Goal: Book appointment/travel/reservation

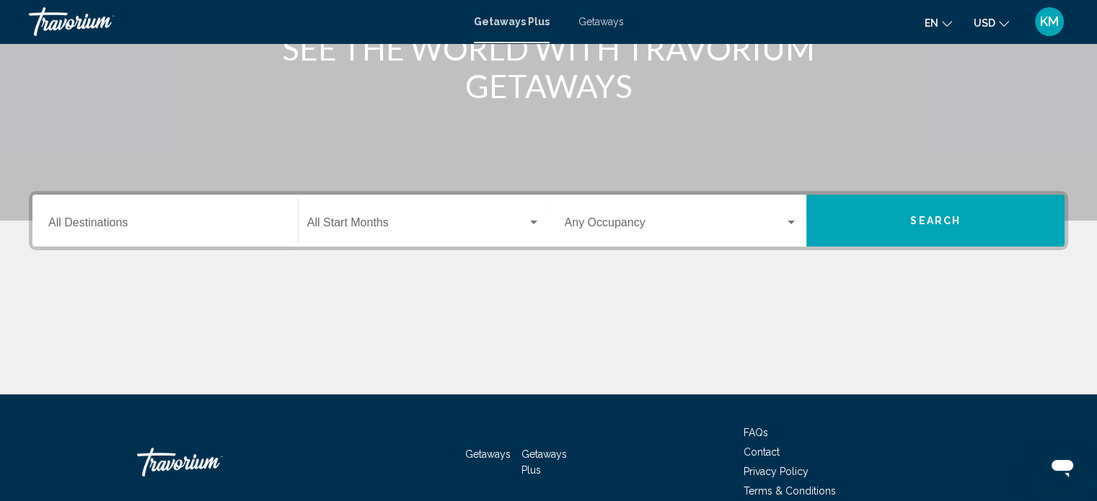
scroll to position [208, 0]
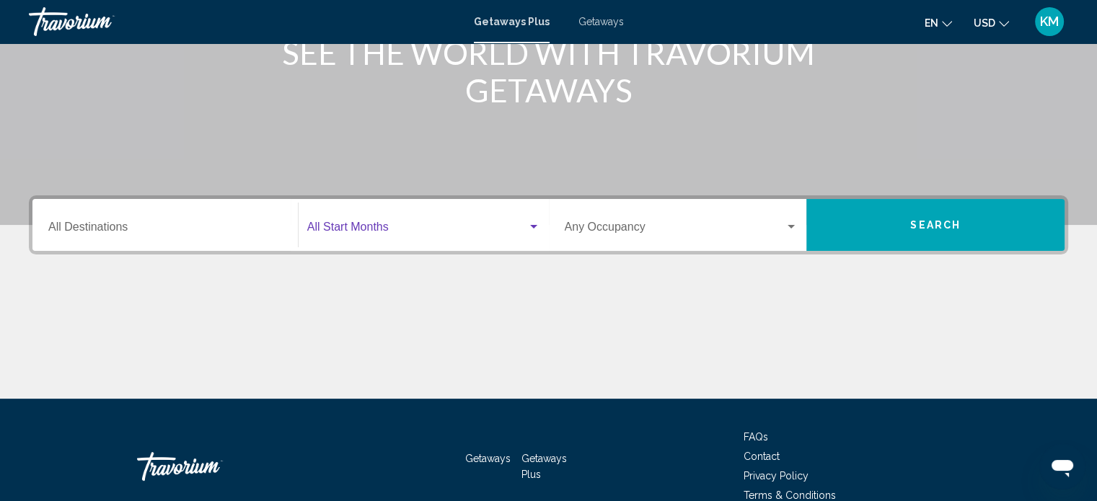
click at [533, 224] on div "Search widget" at bounding box center [533, 227] width 13 height 12
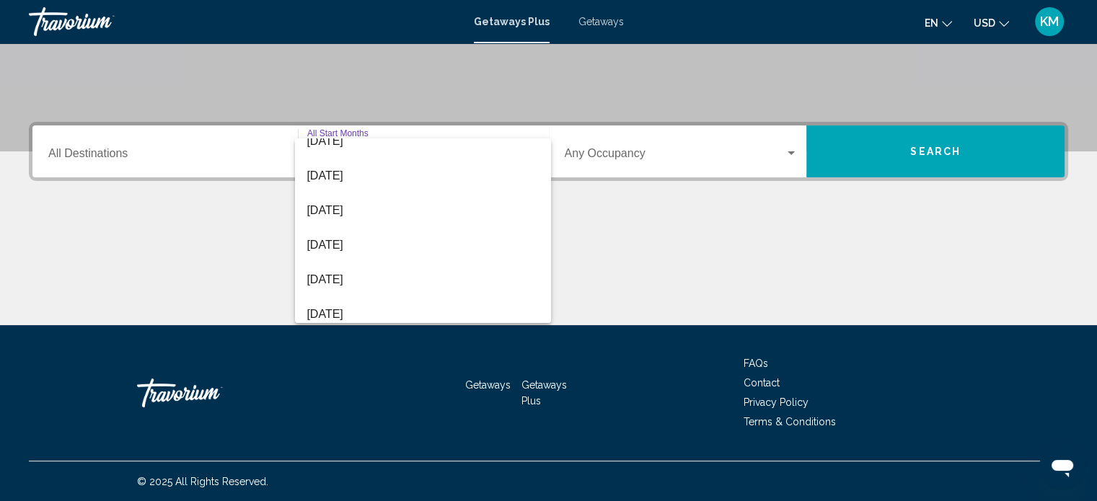
scroll to position [58, 0]
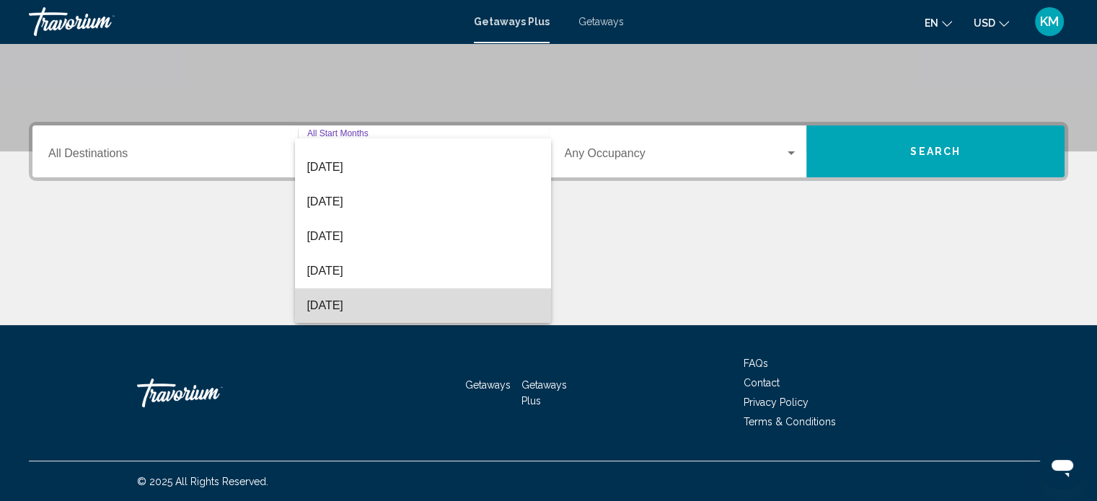
click at [507, 300] on span "[DATE]" at bounding box center [422, 305] width 233 height 35
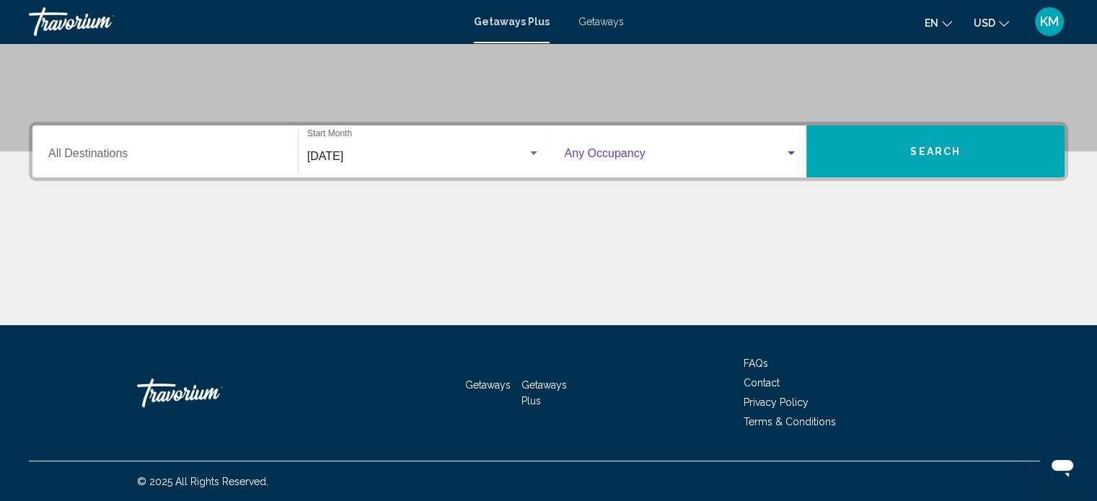
click at [787, 152] on div "Search widget" at bounding box center [790, 154] width 13 height 12
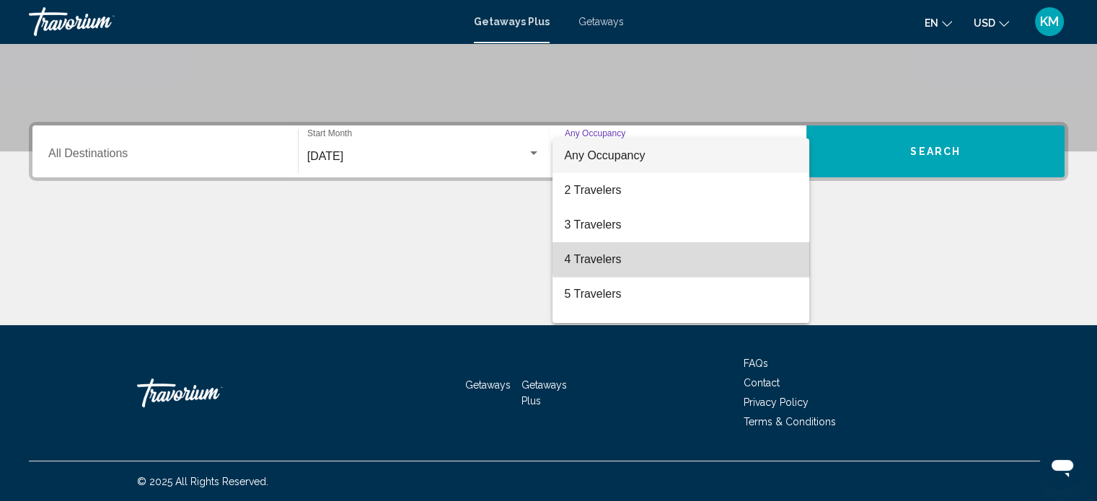
click at [761, 248] on span "4 Travelers" at bounding box center [681, 259] width 234 height 35
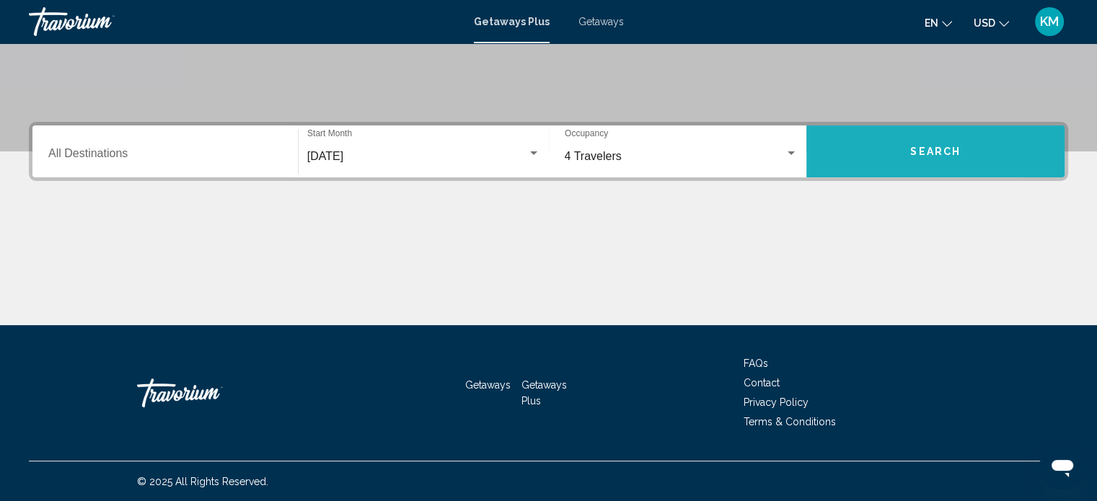
click at [859, 146] on button "Search" at bounding box center [935, 151] width 258 height 52
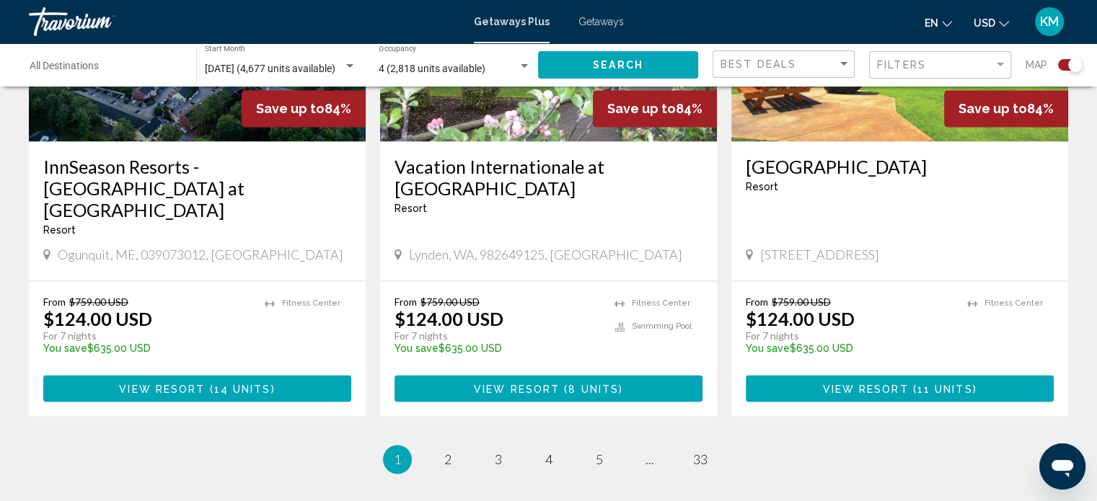
scroll to position [2256, 0]
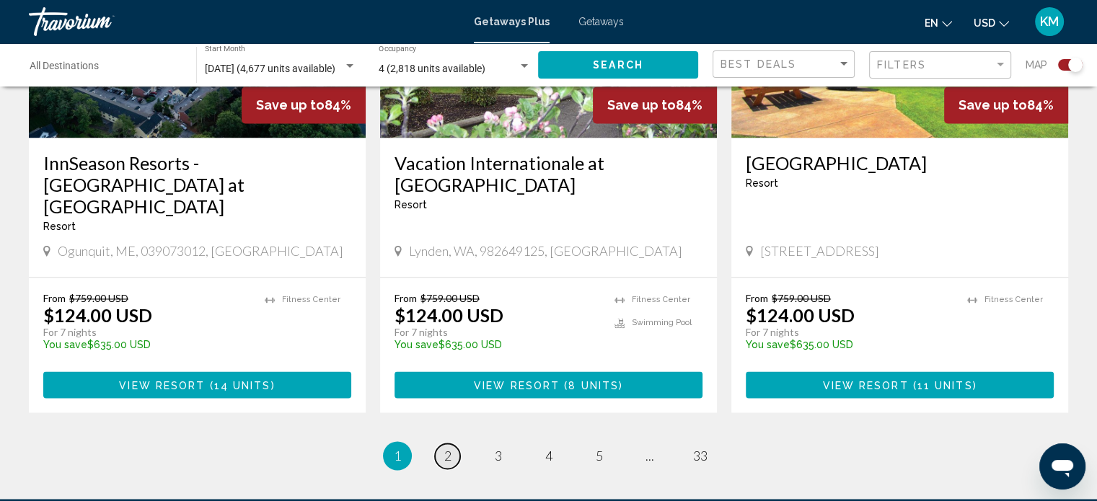
click at [447, 448] on span "2" at bounding box center [447, 456] width 7 height 16
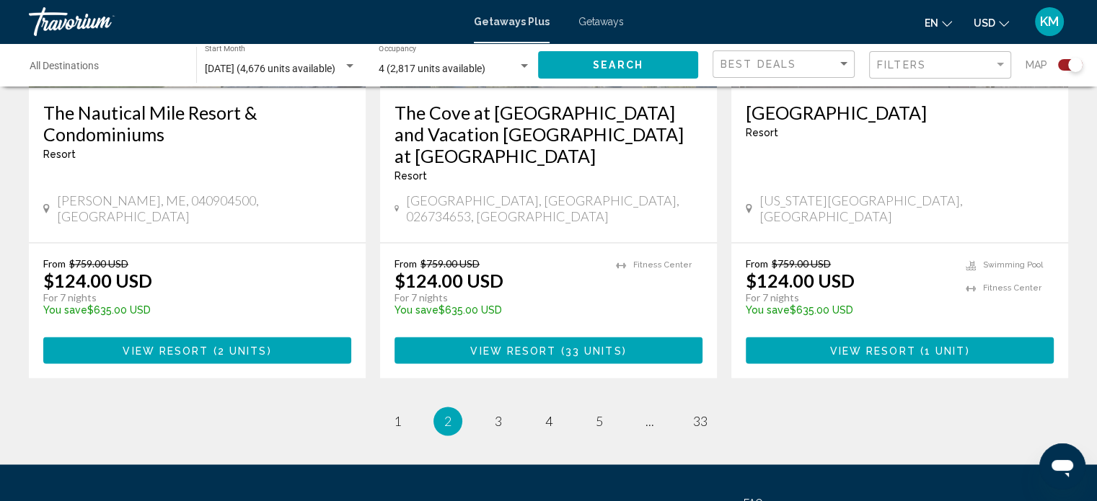
scroll to position [2336, 0]
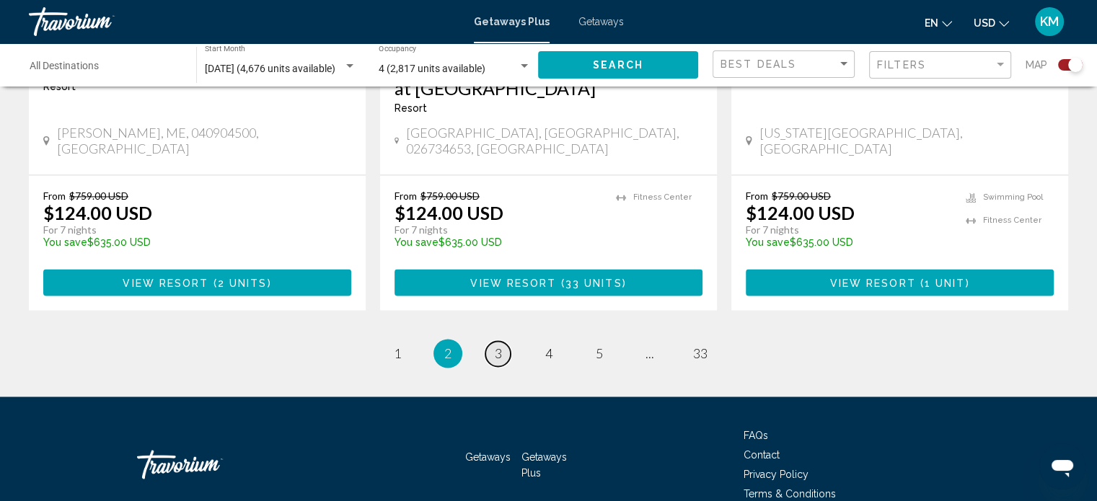
click at [497, 345] on span "3" at bounding box center [498, 353] width 7 height 16
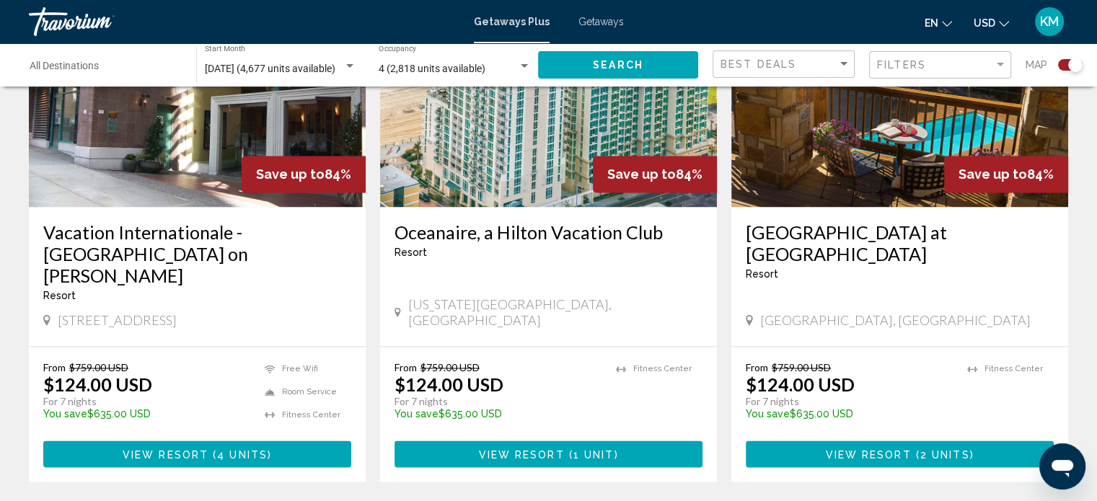
scroll to position [2211, 0]
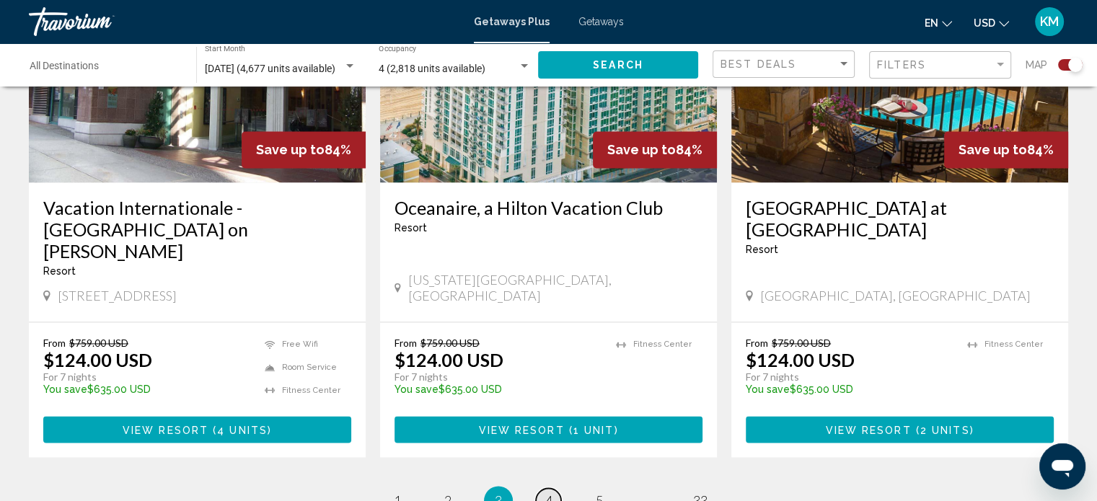
click at [548, 488] on link "page 4" at bounding box center [548, 500] width 25 height 25
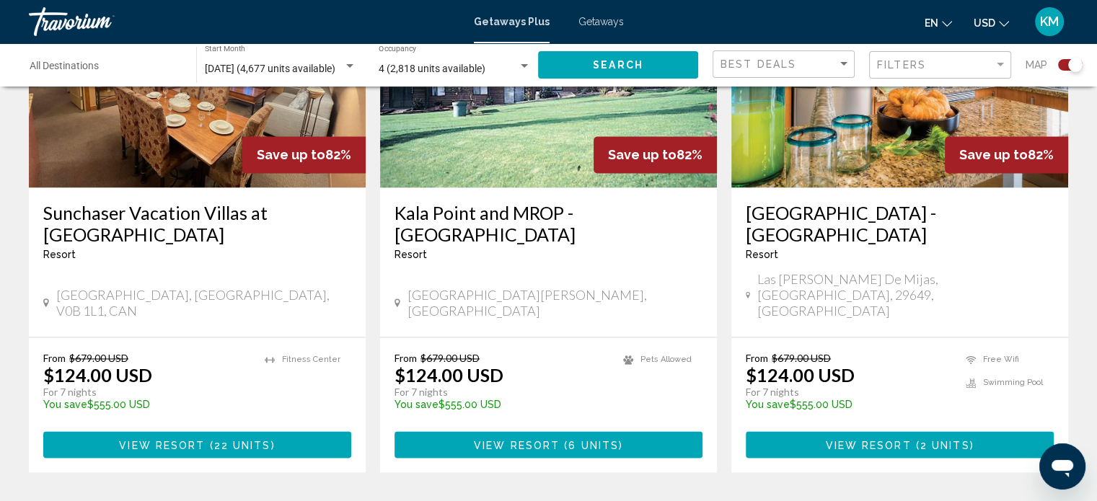
scroll to position [2241, 0]
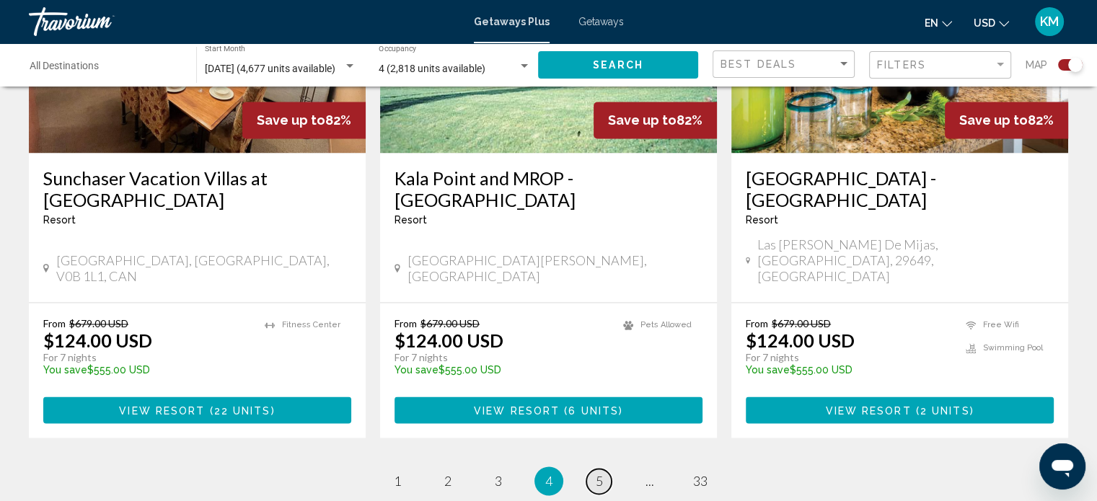
click at [601, 469] on link "page 5" at bounding box center [598, 481] width 25 height 25
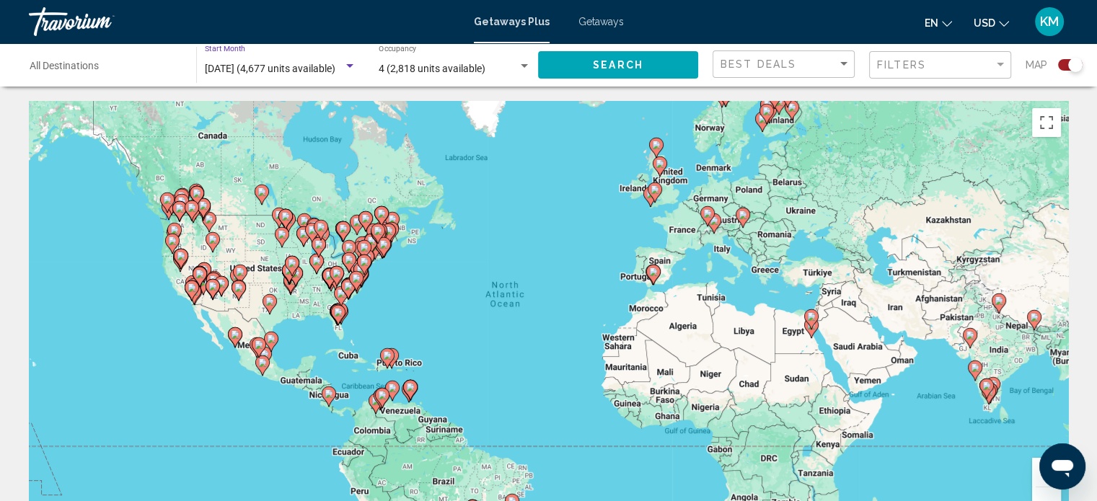
click at [353, 67] on div "Search widget" at bounding box center [349, 67] width 13 height 12
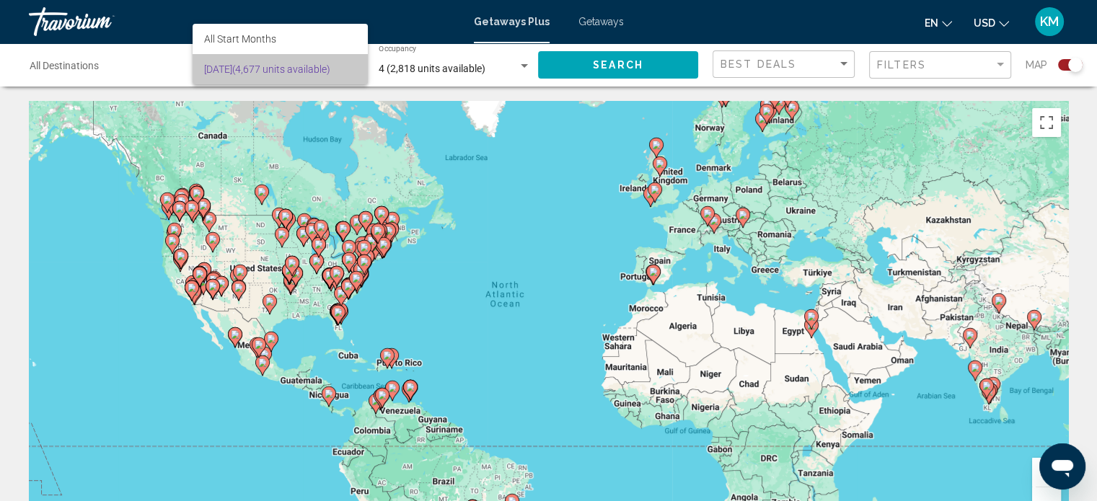
click at [353, 67] on span "[DATE] (4,677 units available)" at bounding box center [279, 69] width 151 height 30
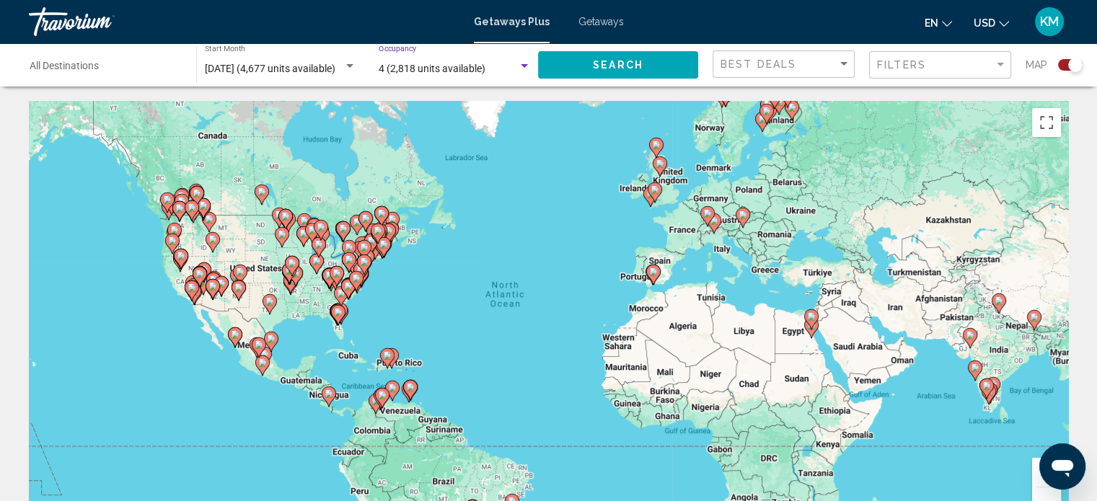
click at [528, 71] on div "Search widget" at bounding box center [524, 67] width 13 height 12
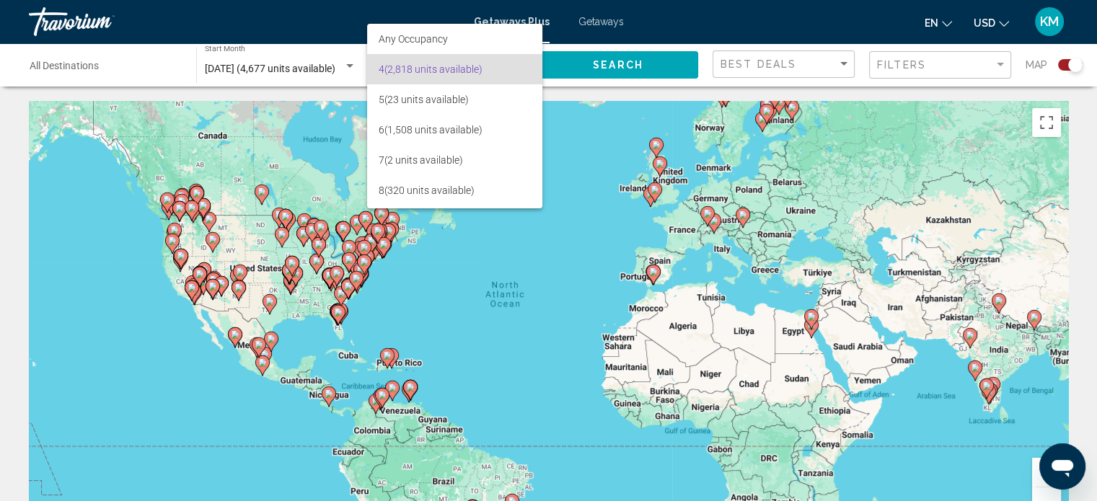
click at [170, 58] on div at bounding box center [548, 250] width 1097 height 501
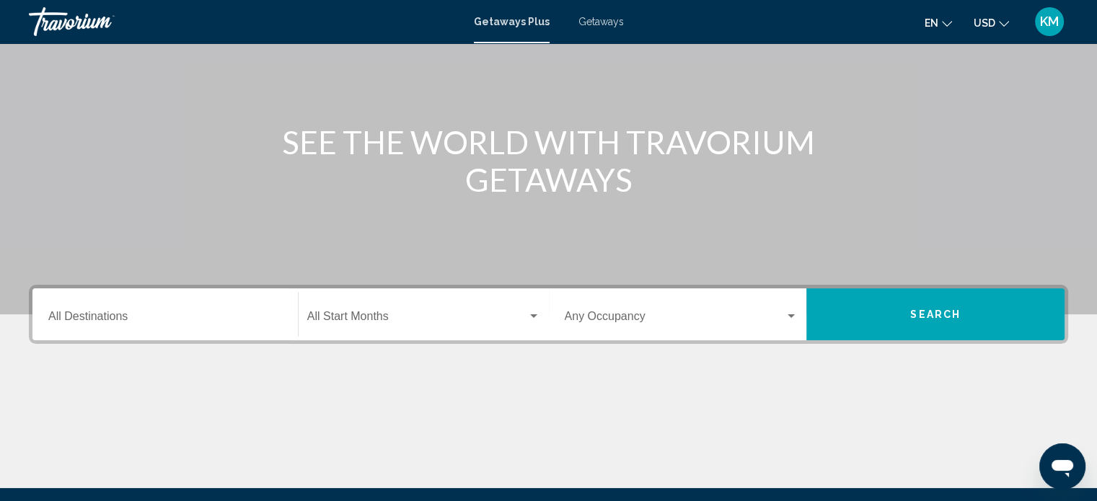
scroll to position [141, 0]
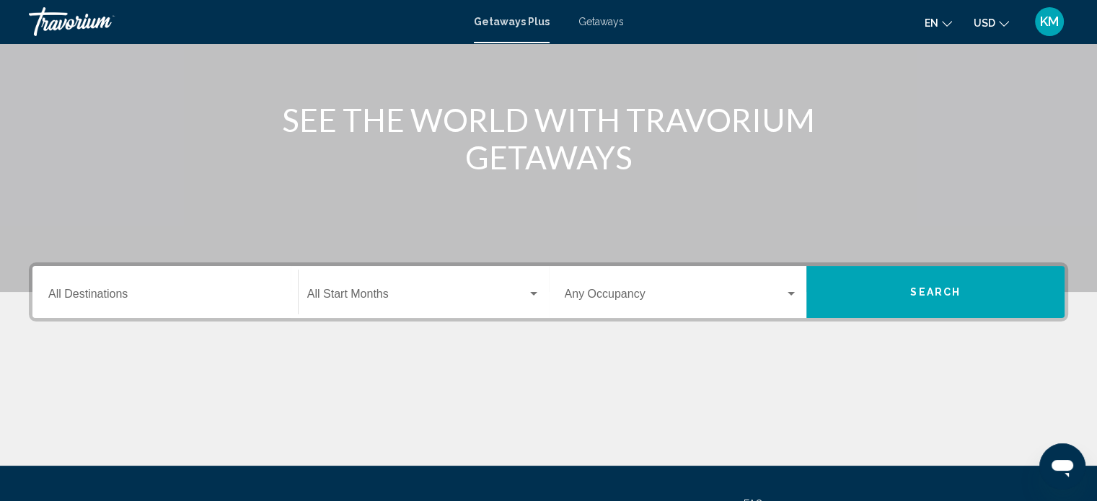
click at [285, 285] on div "Destination All Destinations" at bounding box center [165, 292] width 251 height 45
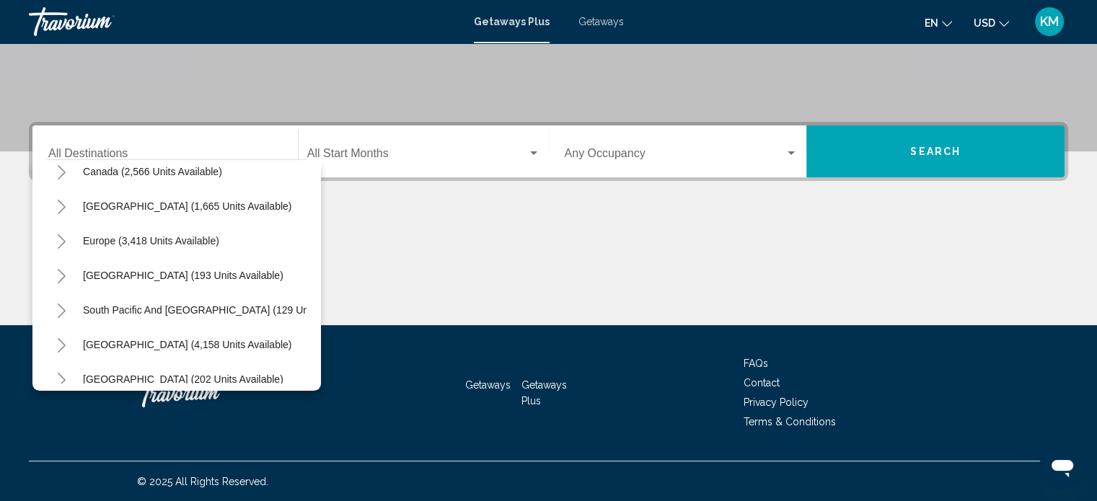
scroll to position [112, 0]
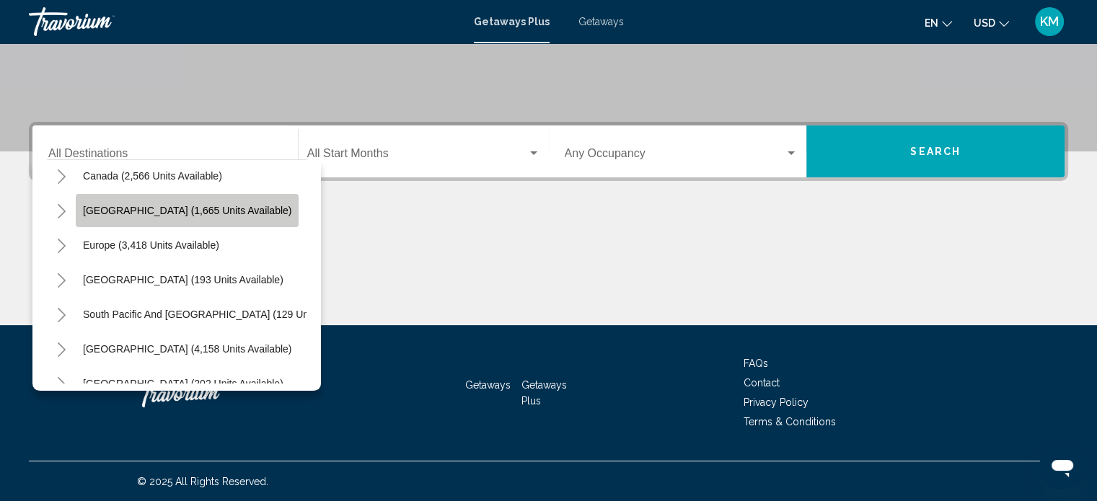
click at [280, 210] on span "Caribbean & Atlantic Islands (1,665 units available)" at bounding box center [187, 211] width 208 height 12
type input "**********"
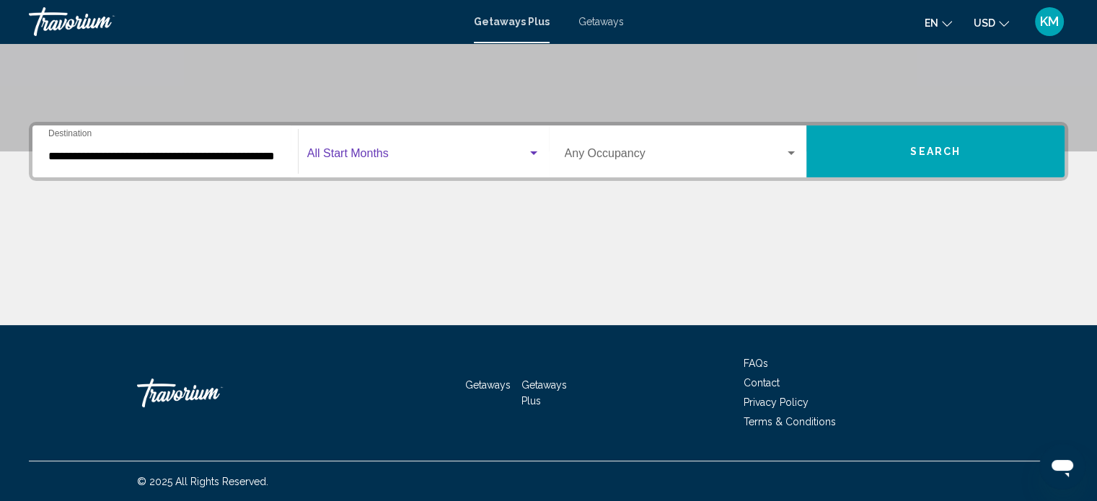
click at [533, 151] on div "Search widget" at bounding box center [533, 153] width 7 height 4
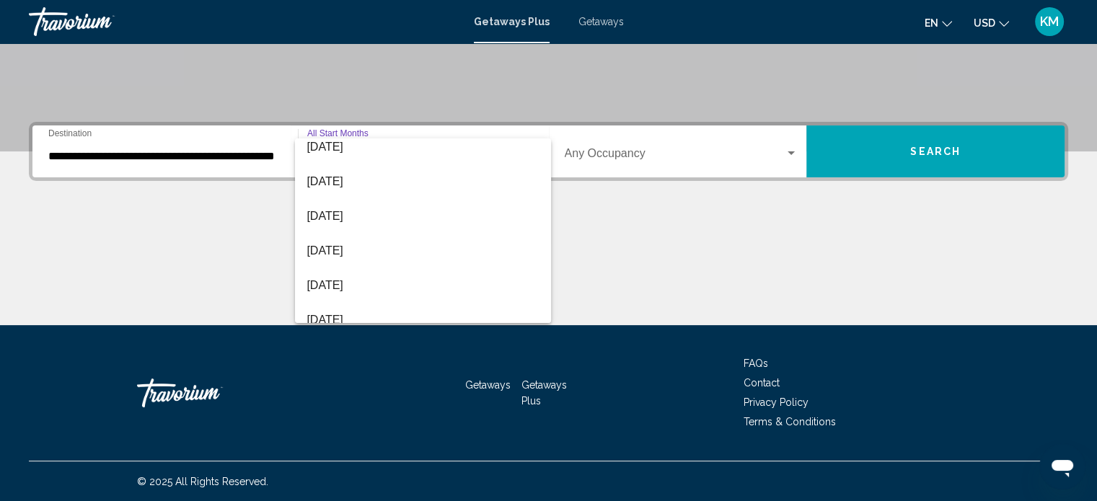
scroll to position [107, 0]
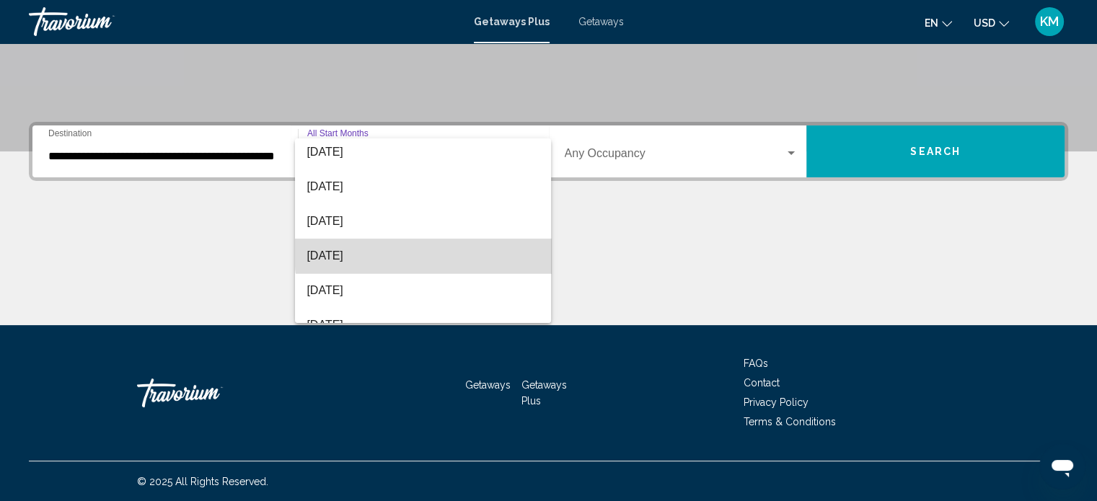
click at [484, 250] on span "[DATE]" at bounding box center [422, 256] width 233 height 35
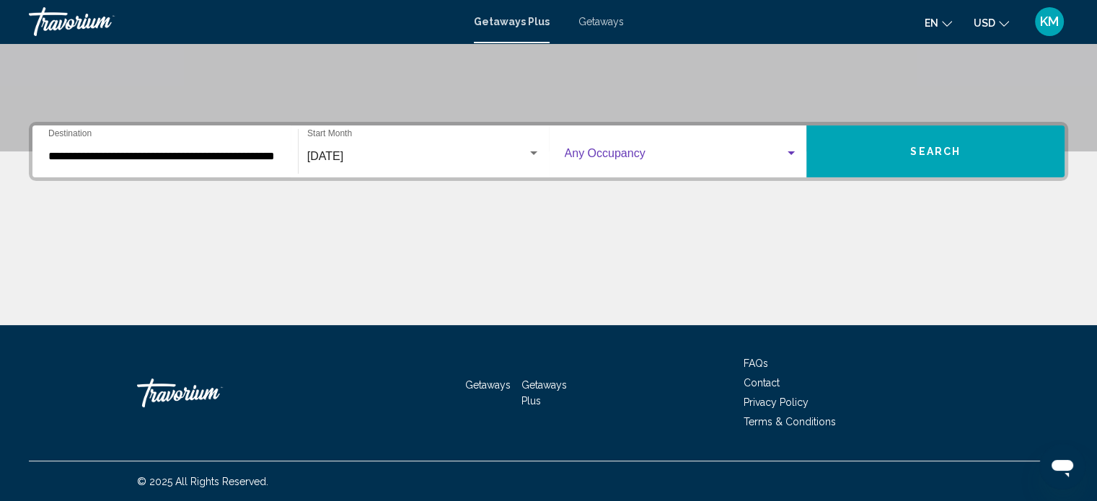
click at [792, 155] on div "Search widget" at bounding box center [790, 154] width 13 height 12
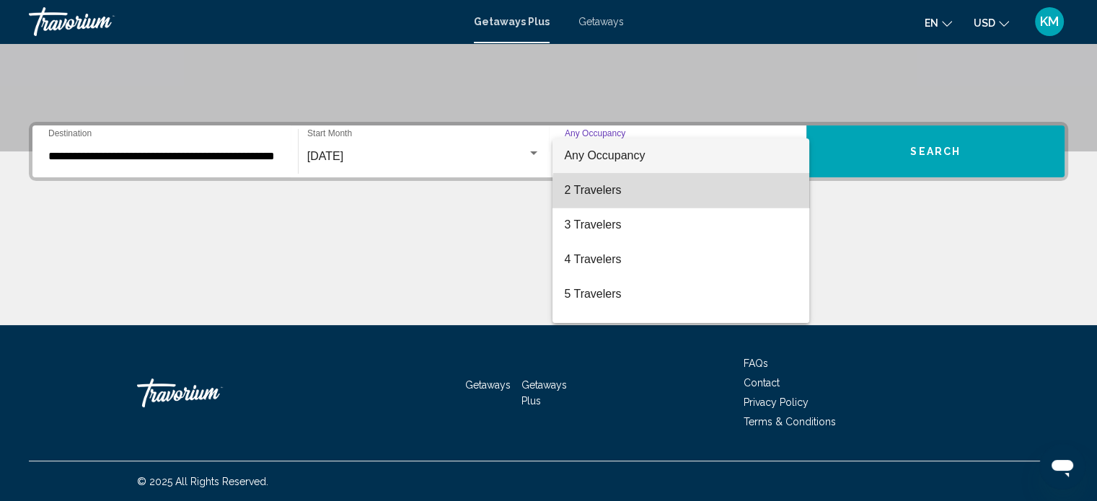
click at [736, 195] on span "2 Travelers" at bounding box center [681, 190] width 234 height 35
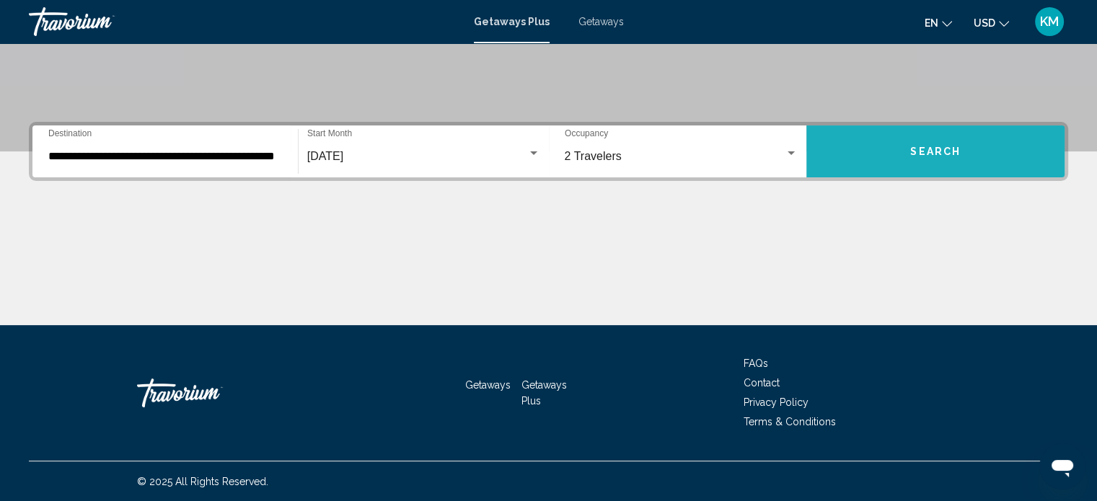
click at [929, 145] on span "Search" at bounding box center [935, 151] width 50 height 12
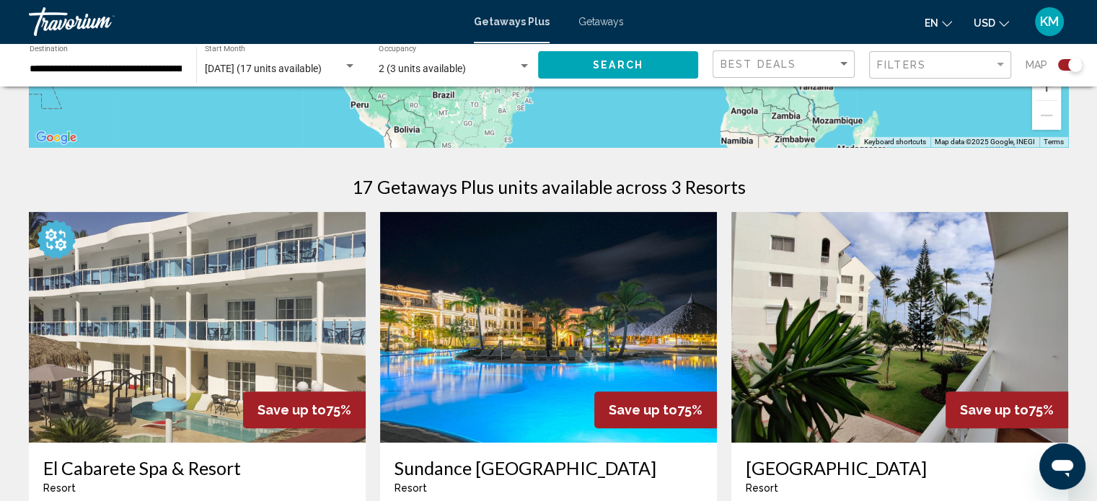
scroll to position [384, 0]
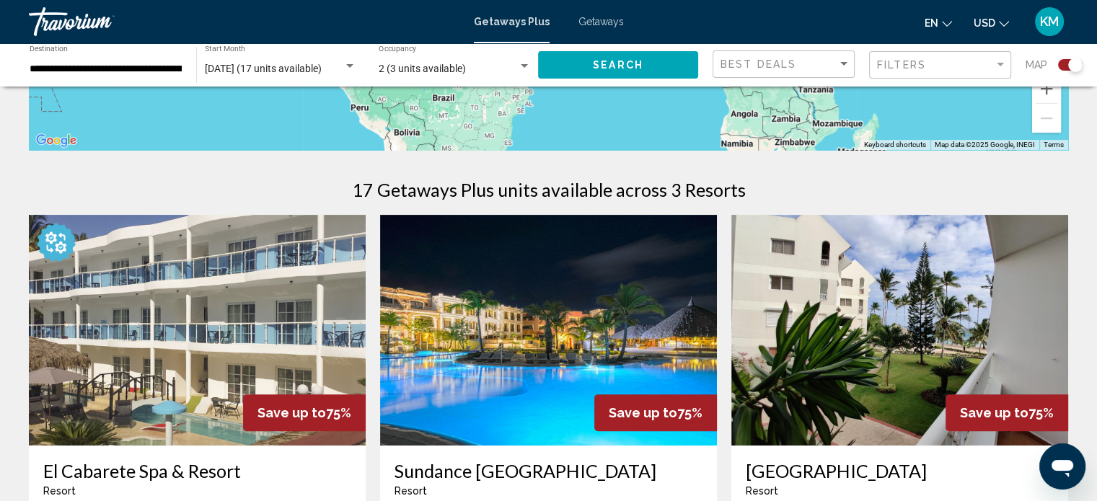
click at [572, 337] on img "Main content" at bounding box center [548, 330] width 337 height 231
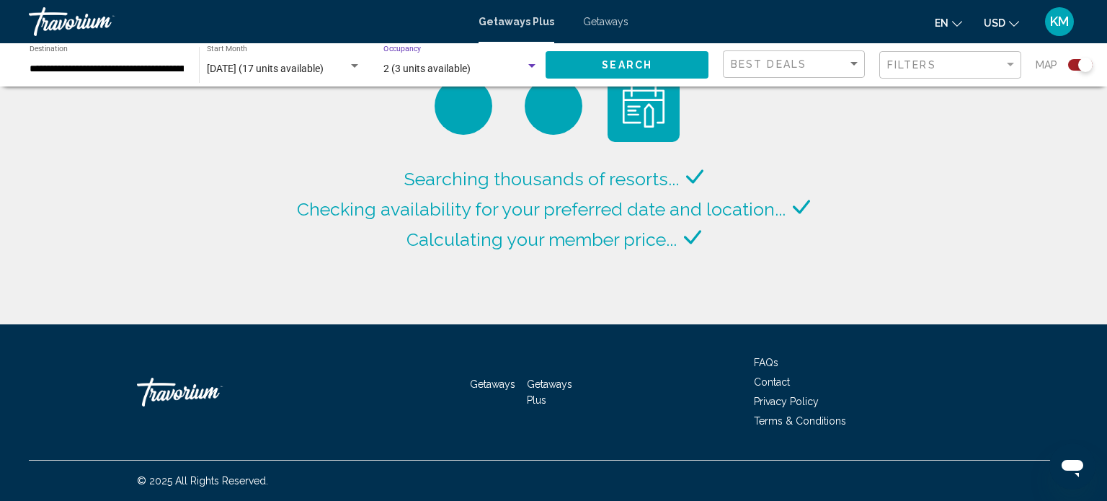
click at [533, 66] on div "2 (3 units available) Occupancy Any Occupancy" at bounding box center [461, 65] width 170 height 40
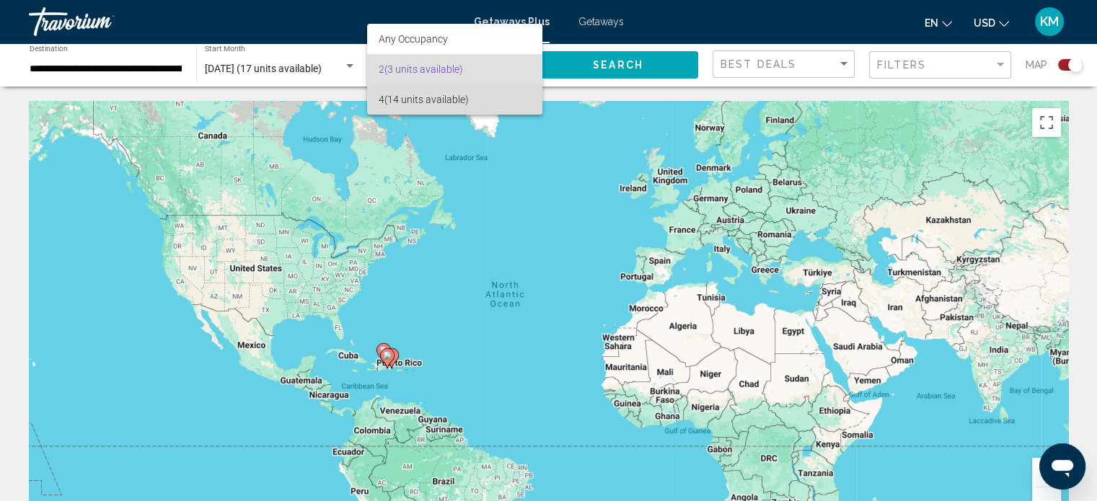
click at [516, 94] on span "4 (14 units available)" at bounding box center [454, 99] width 152 height 30
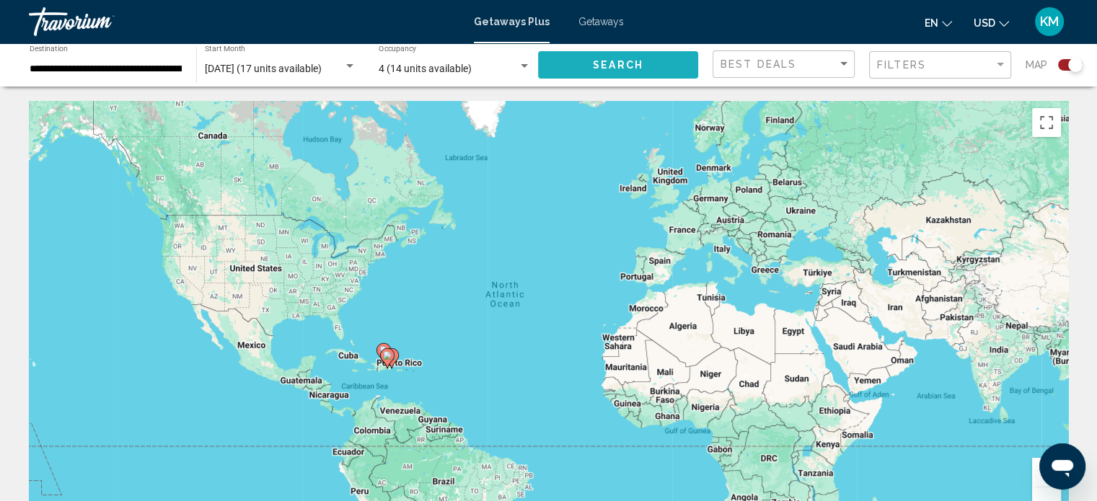
click at [582, 69] on button "Search" at bounding box center [618, 64] width 160 height 27
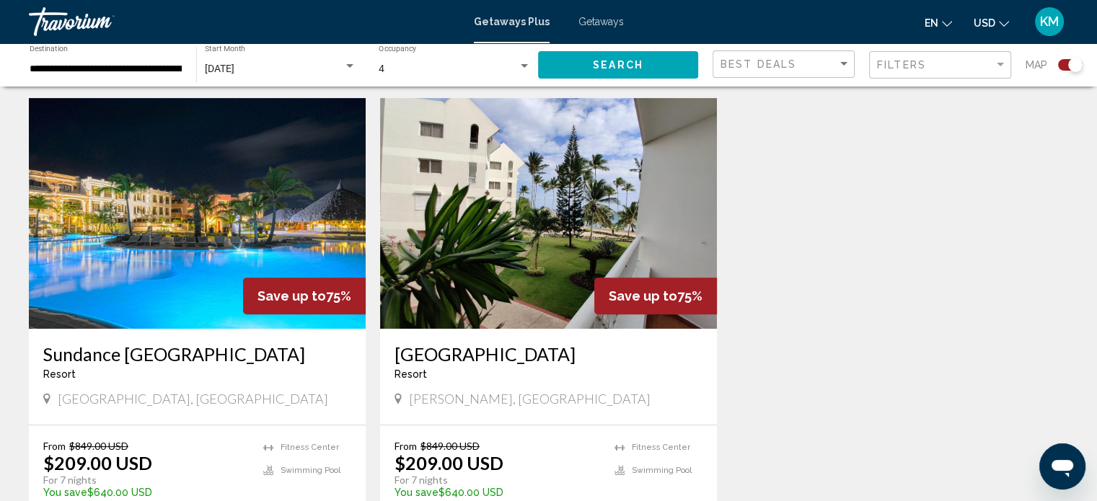
scroll to position [504, 0]
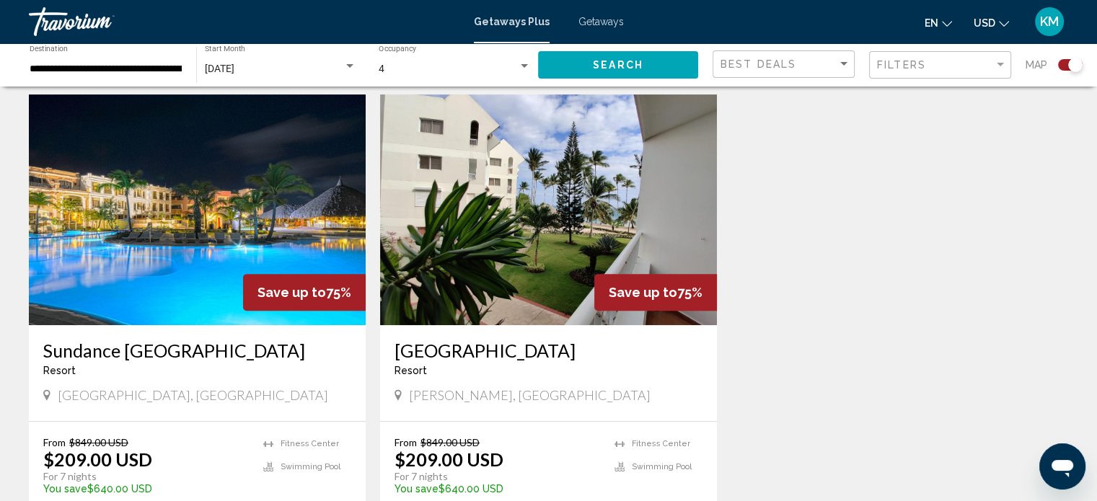
click at [274, 192] on img "Main content" at bounding box center [197, 209] width 337 height 231
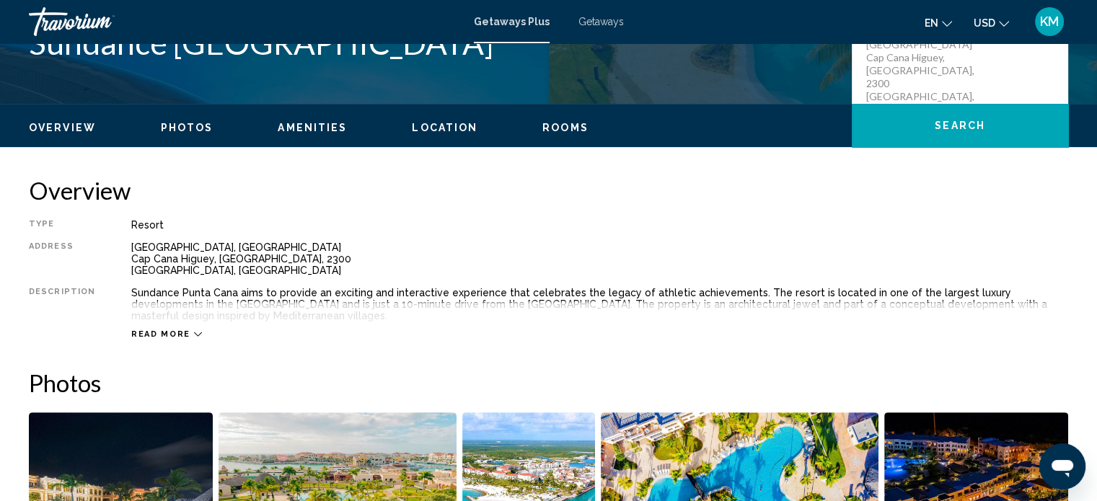
scroll to position [402, 0]
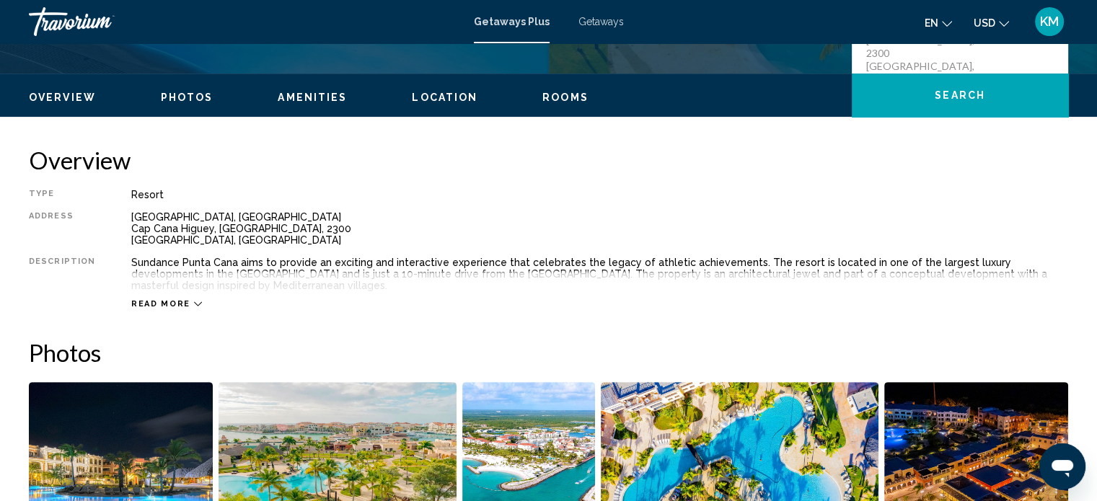
click at [194, 301] on icon "Main content" at bounding box center [198, 304] width 8 height 8
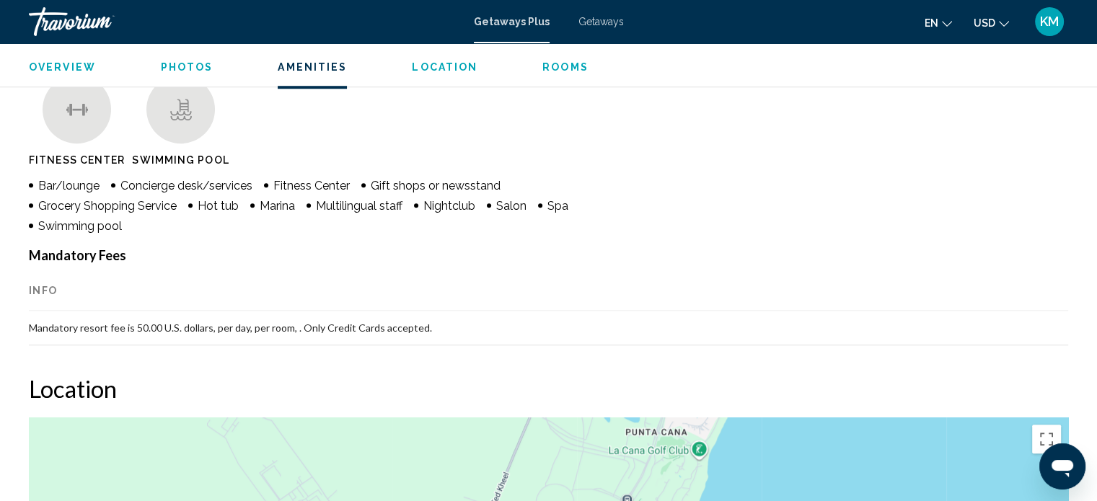
scroll to position [1158, 0]
